Goal: Task Accomplishment & Management: Complete application form

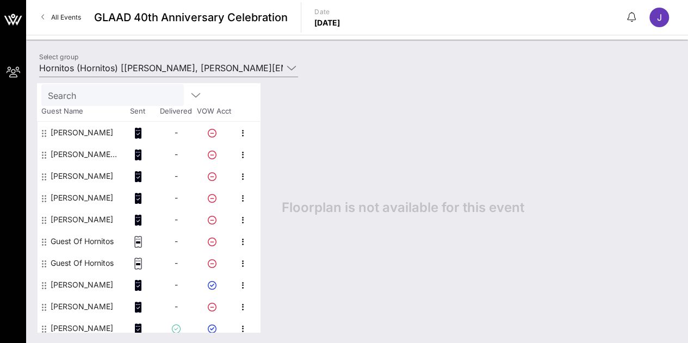
scroll to position [51, 0]
click at [95, 240] on div "Guest Of Hornitos" at bounding box center [82, 241] width 63 height 22
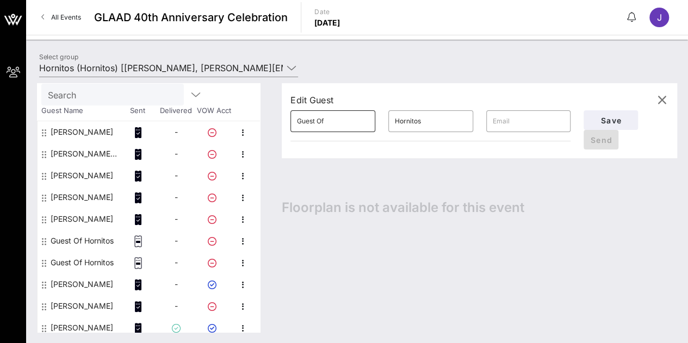
click at [332, 128] on input "Guest Of" at bounding box center [333, 121] width 72 height 17
drag, startPoint x: 333, startPoint y: 128, endPoint x: 233, endPoint y: 123, distance: 100.2
click at [233, 123] on div "Total Tickets 10 Total Assigned 8 Total Unassigned 2 Need Help? Search Guest Na…" at bounding box center [357, 207] width 640 height 249
type input "[PERSON_NAME]"
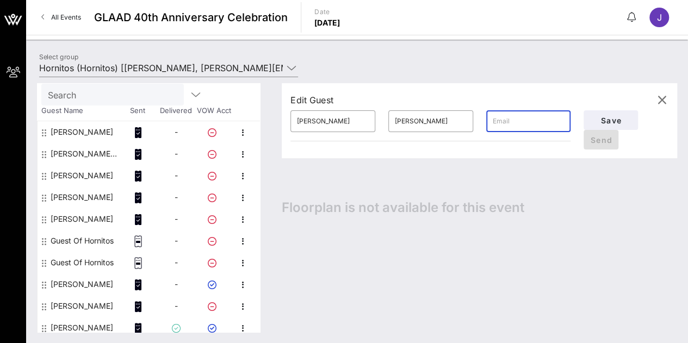
paste input "[PERSON_NAME][EMAIL_ADDRESS][PERSON_NAME][DOMAIN_NAME] is fine!"
type input "[PERSON_NAME][EMAIL_ADDRESS][PERSON_NAME][DOMAIN_NAME]"
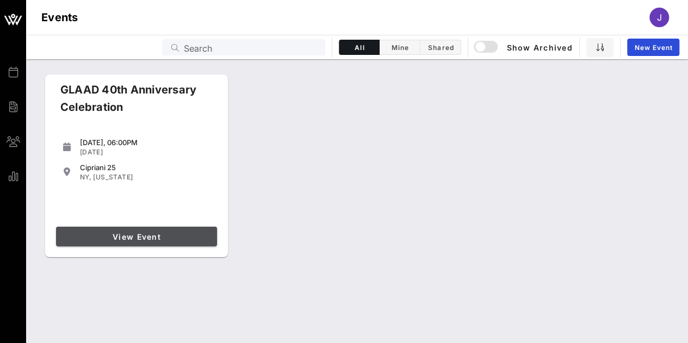
click at [151, 231] on link "View Event" at bounding box center [136, 237] width 161 height 20
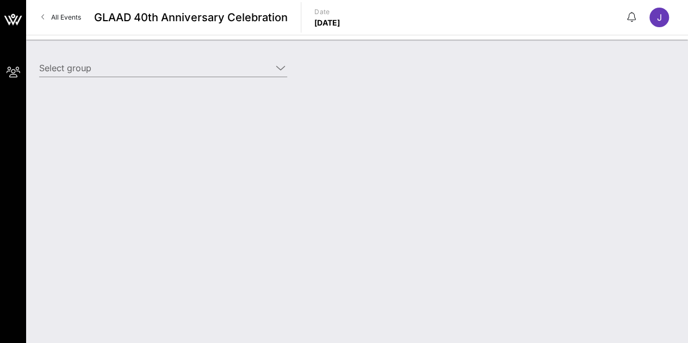
type input "Hornitos (Hornitos) [[PERSON_NAME], [PERSON_NAME][EMAIL_ADDRESS][PERSON_NAME][D…"
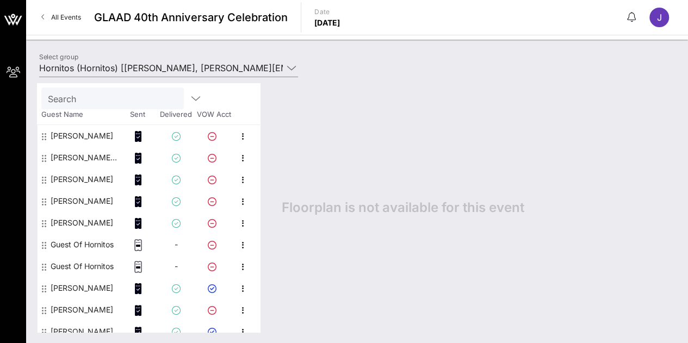
scroll to position [48, 0]
click at [73, 244] on div "Guest Of Hornitos" at bounding box center [82, 244] width 63 height 22
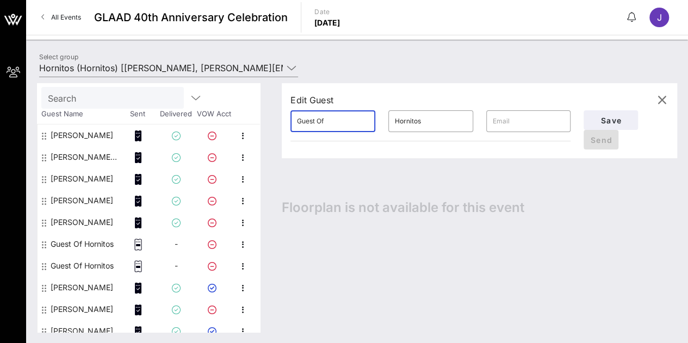
drag, startPoint x: 342, startPoint y: 122, endPoint x: 240, endPoint y: 122, distance: 101.2
click at [240, 122] on div "Total Tickets 10 Total Assigned 8 Total Unassigned 2 Need Help? Search Guest Na…" at bounding box center [357, 207] width 640 height 249
type input "[PERSON_NAME]"
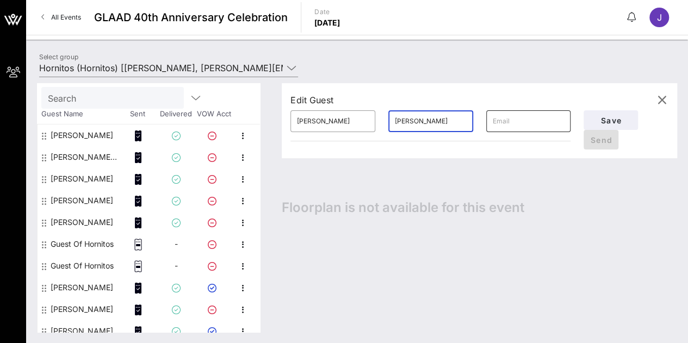
type input "[PERSON_NAME]"
click at [537, 121] on input "text" at bounding box center [529, 121] width 72 height 17
paste input "[PERSON_NAME][EMAIL_ADDRESS][PERSON_NAME][DOMAIN_NAME] is fine!"
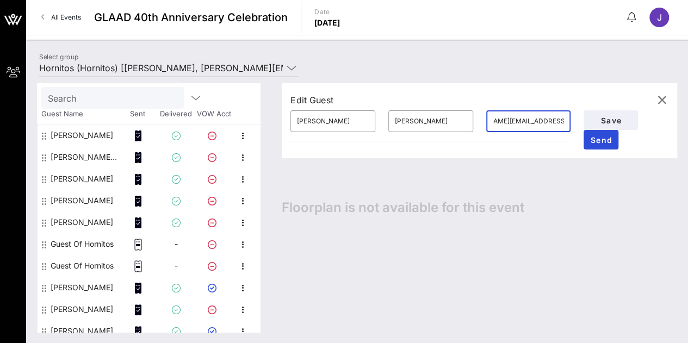
scroll to position [0, 34]
click at [500, 126] on input "[PERSON_NAME][EMAIL_ADDRESS][PERSON_NAME][DOMAIN_NAME]" at bounding box center [529, 121] width 72 height 17
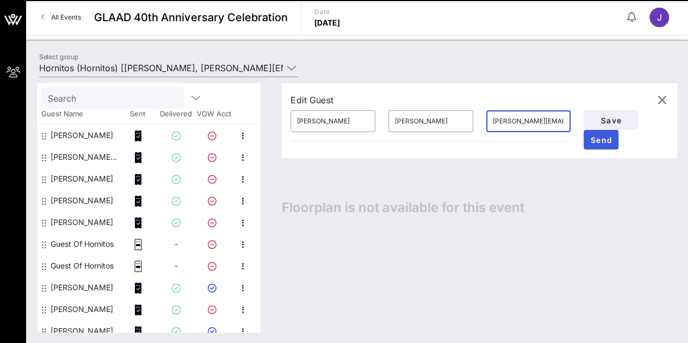
type input "[PERSON_NAME][EMAIL_ADDRESS][PERSON_NAME][DOMAIN_NAME]"
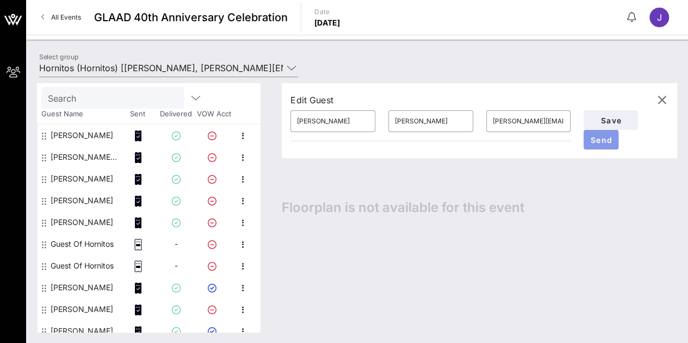
click at [601, 141] on span "Send" at bounding box center [601, 139] width 26 height 9
